Goal: Use online tool/utility: Utilize a website feature to perform a specific function

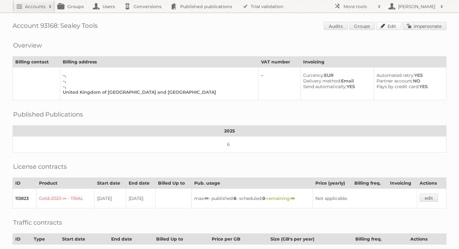
click at [386, 27] on link "Edit" at bounding box center [388, 26] width 25 height 8
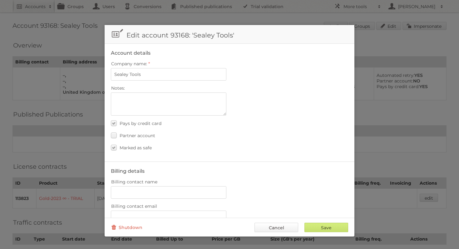
click at [283, 226] on link "Cancel" at bounding box center [276, 226] width 44 height 9
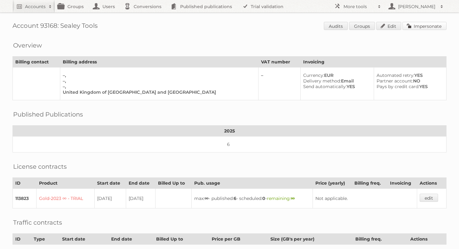
click at [423, 25] on link "Impersonate" at bounding box center [424, 26] width 44 height 8
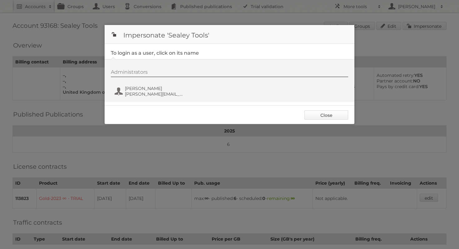
click at [323, 117] on link "Close" at bounding box center [326, 114] width 44 height 9
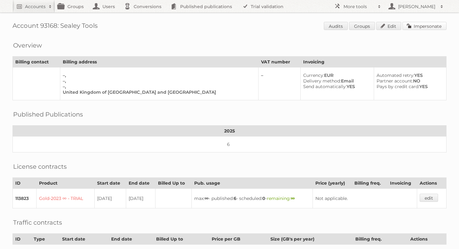
click at [422, 24] on link "Impersonate" at bounding box center [424, 26] width 44 height 8
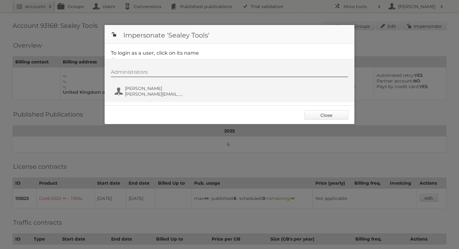
click at [316, 117] on link "Close" at bounding box center [326, 114] width 44 height 9
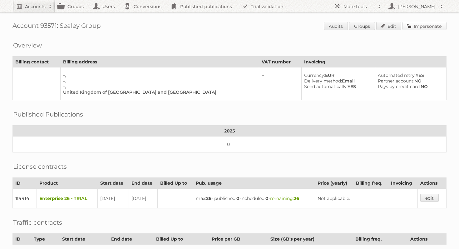
click at [437, 27] on link "Impersonate" at bounding box center [424, 26] width 44 height 8
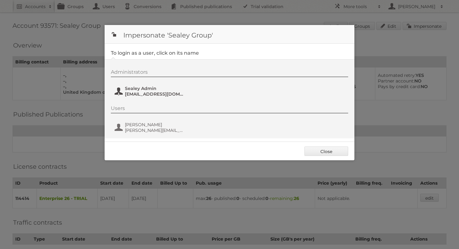
click at [142, 90] on span "Sealey Admin" at bounding box center [155, 88] width 61 height 6
